Goal: Check status

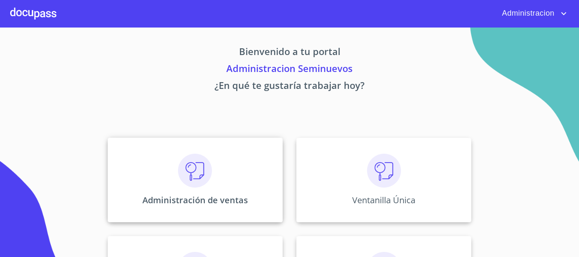
click at [196, 163] on img at bounding box center [195, 171] width 34 height 34
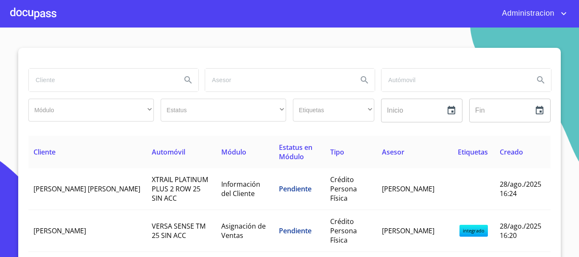
click at [86, 77] on input "search" at bounding box center [102, 80] width 146 height 23
type input "[PERSON_NAME] [PERSON_NAME]"
click at [191, 79] on button "Search" at bounding box center [188, 80] width 20 height 20
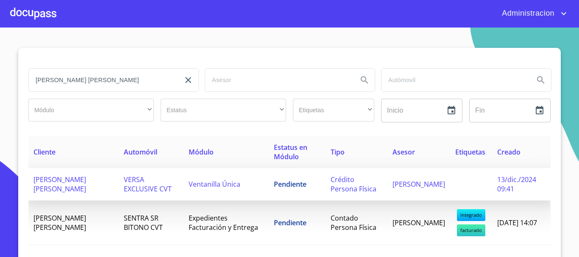
scroll to position [25, 0]
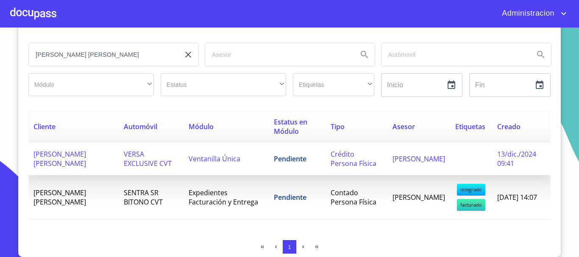
click at [64, 164] on span "[PERSON_NAME] [PERSON_NAME]" at bounding box center [59, 159] width 53 height 19
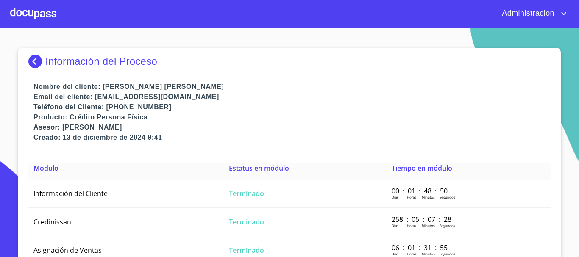
scroll to position [8, 0]
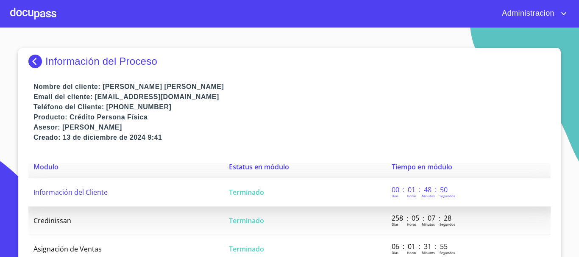
click at [70, 188] on span "Información del Cliente" at bounding box center [70, 192] width 74 height 9
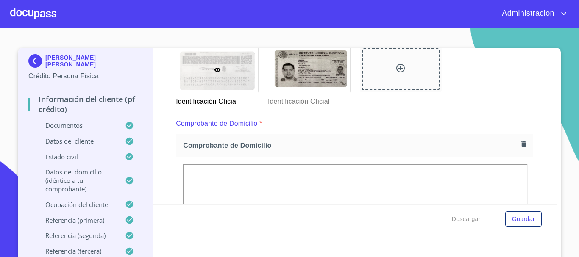
scroll to position [297, 0]
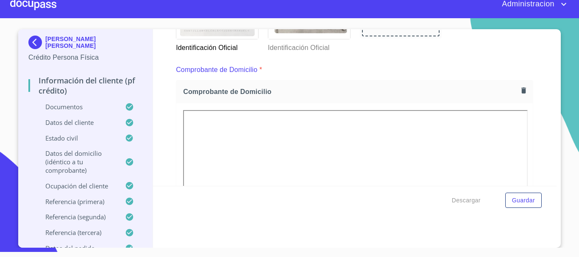
scroll to position [186, 0]
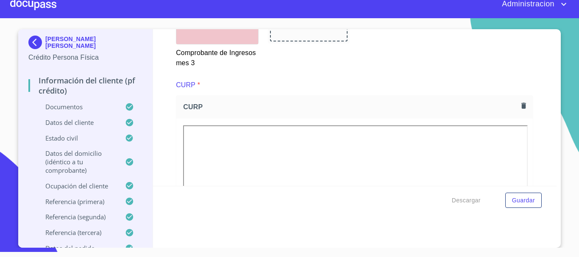
scroll to position [1161, 0]
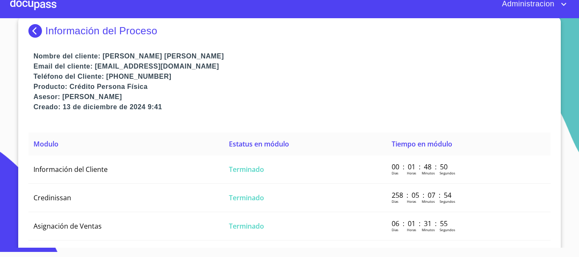
scroll to position [38, 0]
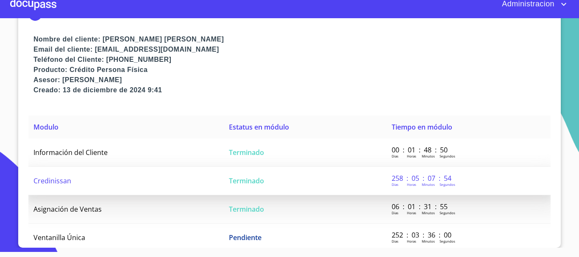
click at [74, 185] on td "Credinissan" at bounding box center [125, 181] width 195 height 28
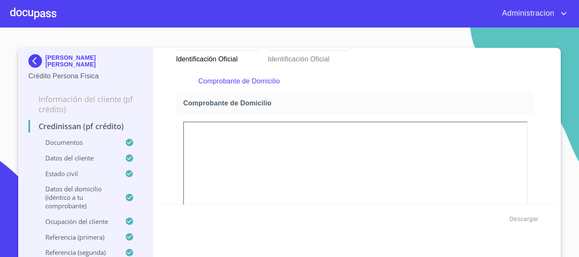
scroll to position [9, 0]
